Goal: Obtain resource: Obtain resource

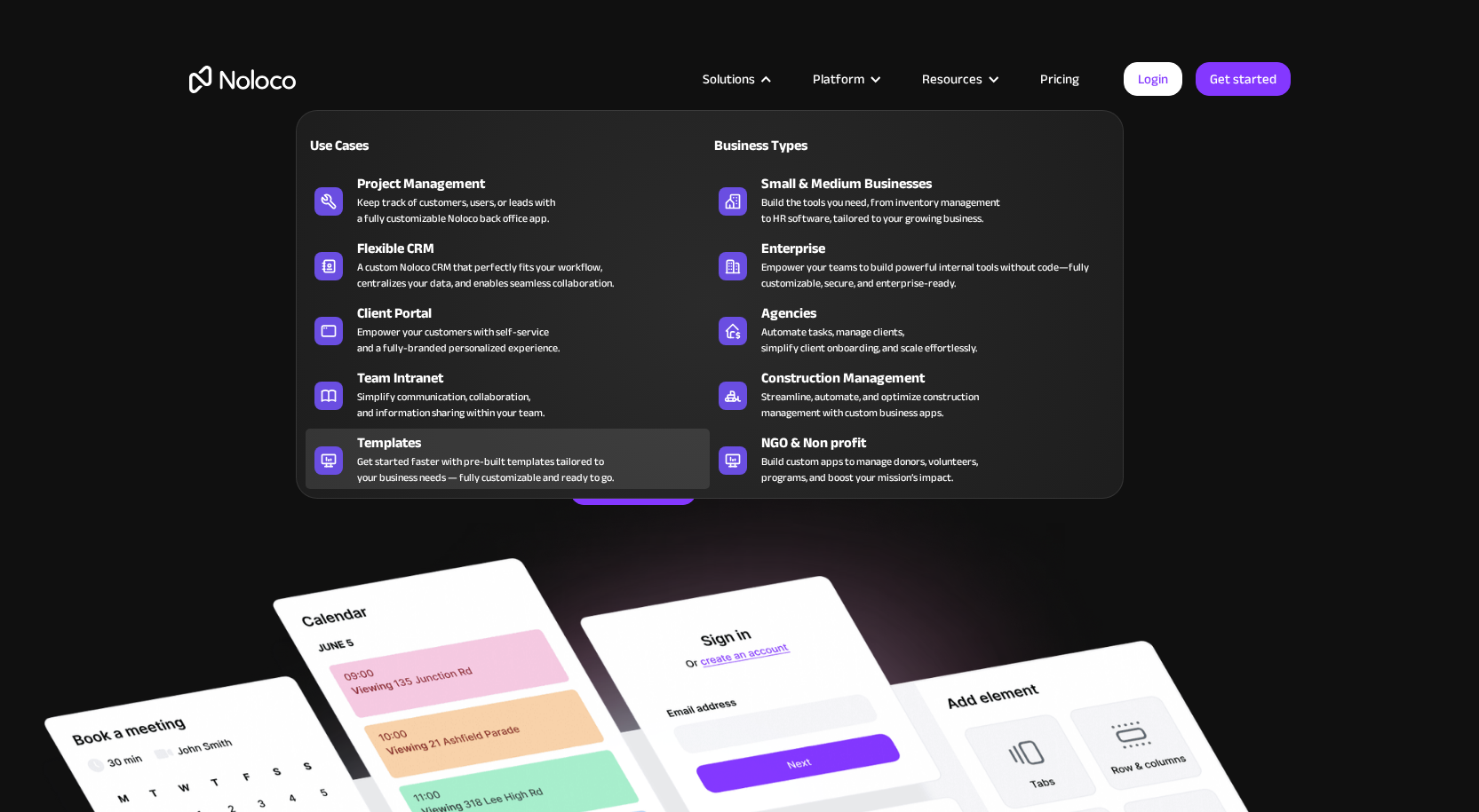
click at [519, 464] on div "Get started faster with pre-built templates tailored to your business needs — f…" at bounding box center [485, 469] width 257 height 32
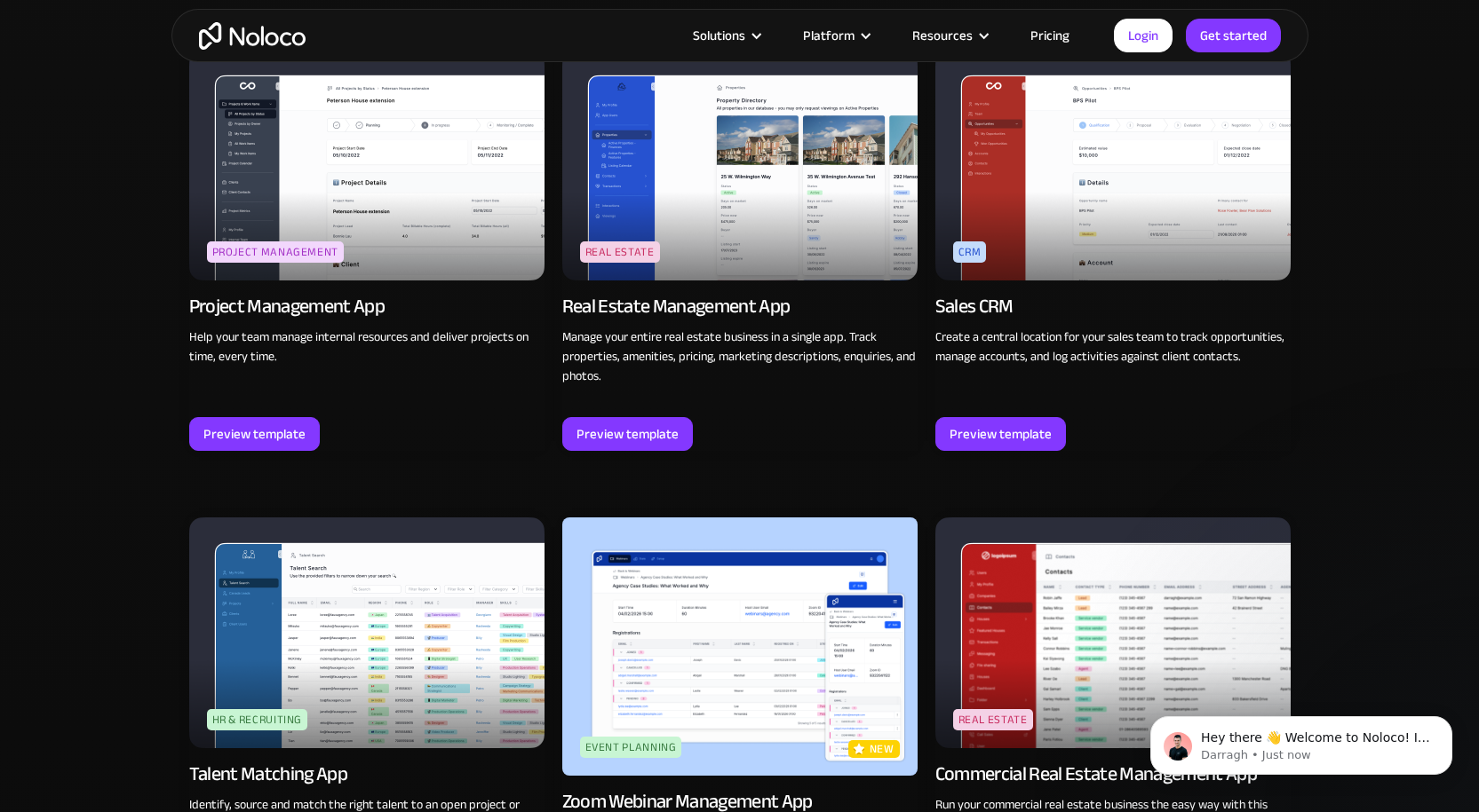
scroll to position [3019, 0]
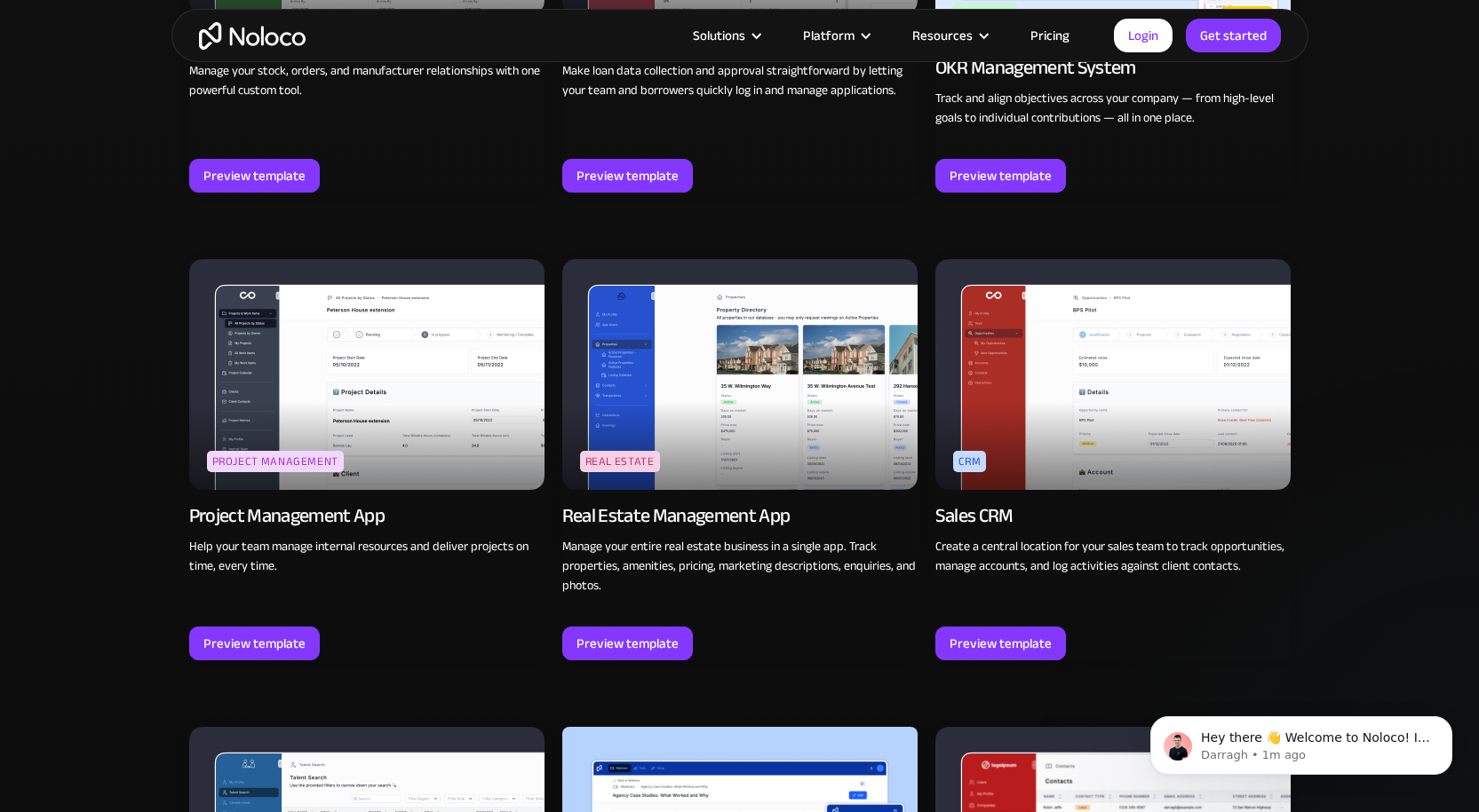
click at [1187, 445] on img at bounding box center [1113, 374] width 355 height 230
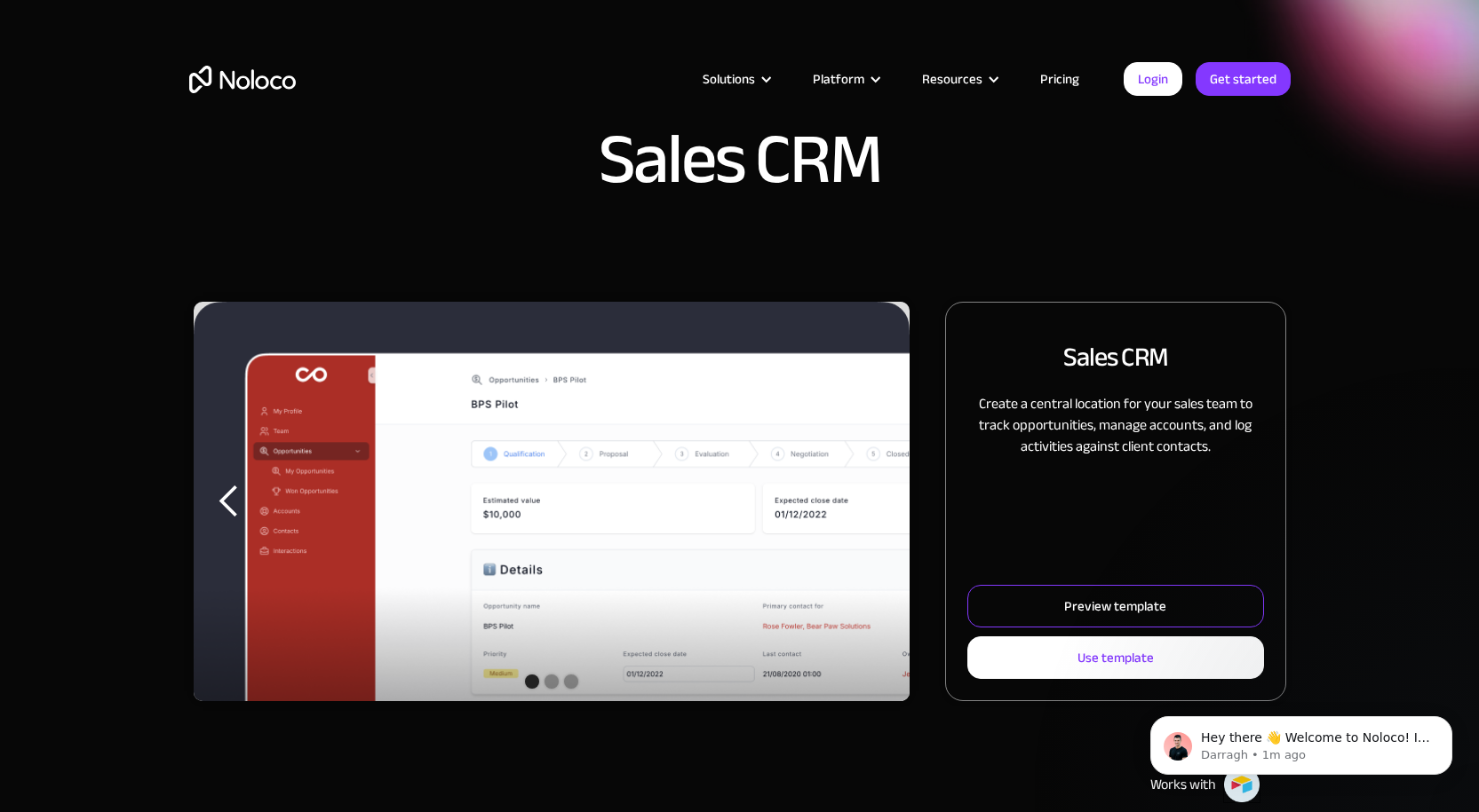
click at [1142, 613] on div "Preview template" at bounding box center [1116, 606] width 102 height 23
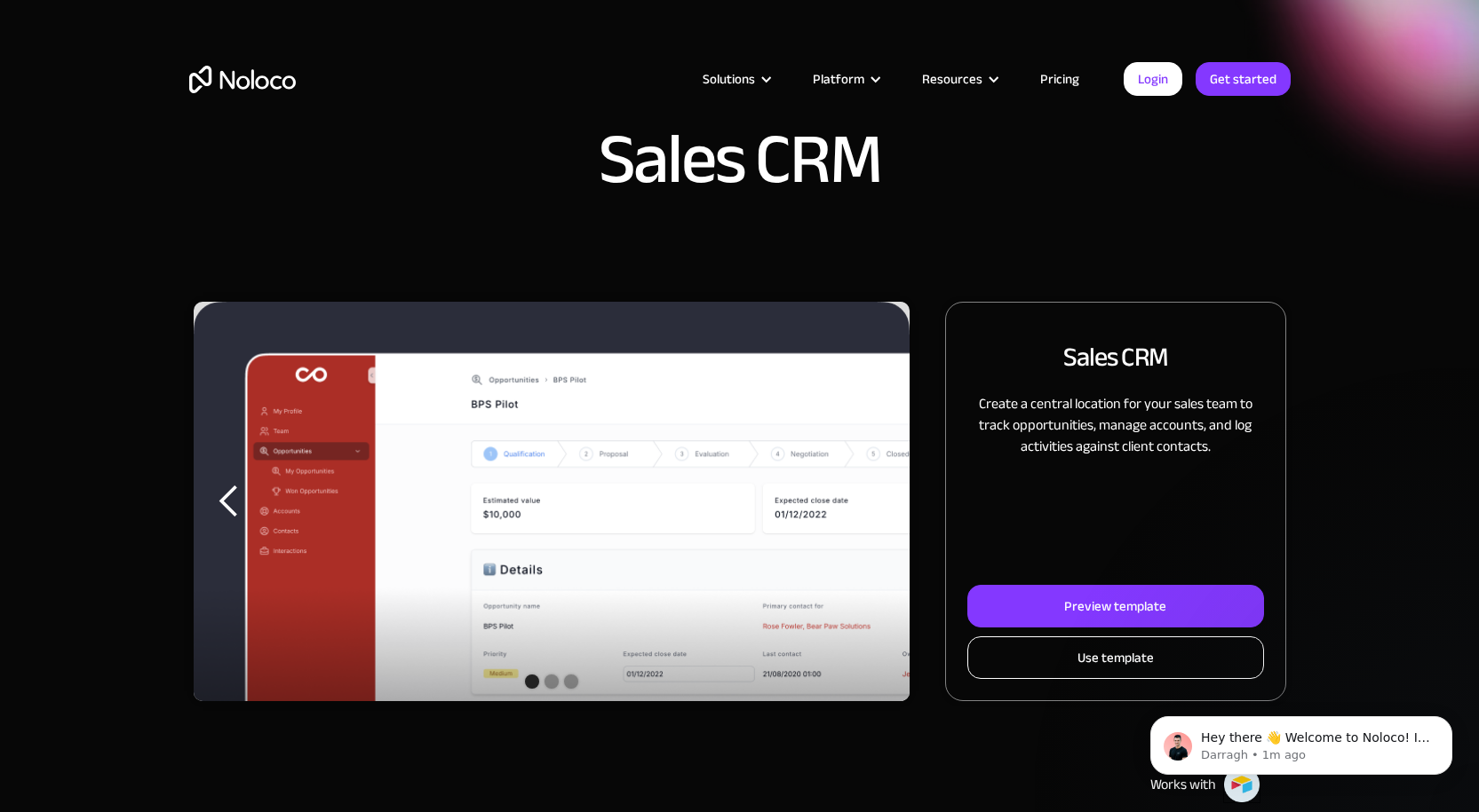
click at [1126, 668] on div "Use template" at bounding box center [1116, 658] width 76 height 23
